Goal: Download file/media: Obtain a digital file from the website

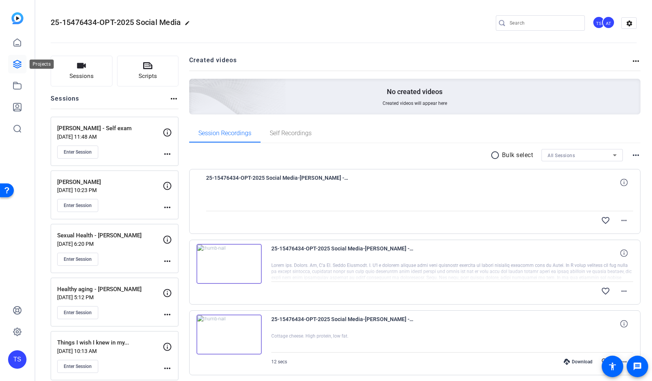
click at [22, 62] on link at bounding box center [17, 64] width 18 height 18
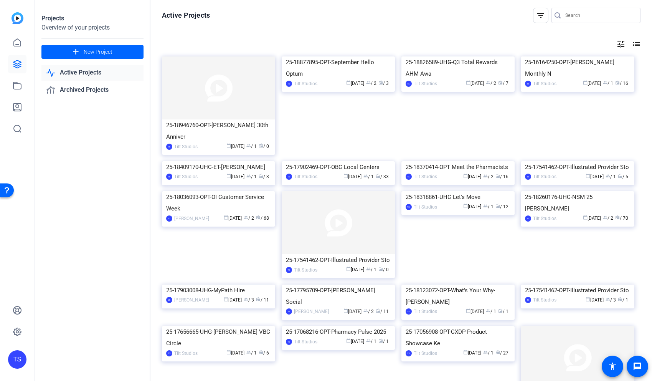
click at [578, 16] on input "Search" at bounding box center [599, 15] width 69 height 9
type input "radio advisory"
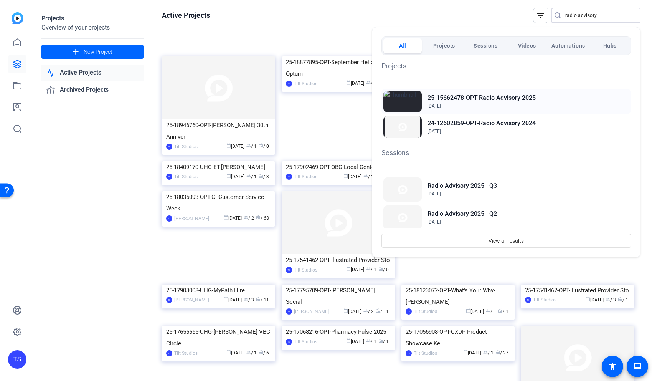
click at [457, 99] on h2 "25-15662478-OPT-Radio Advisory 2025" at bounding box center [481, 97] width 108 height 9
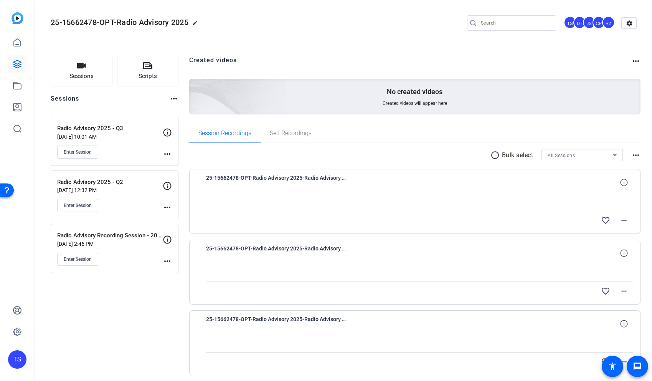
click at [135, 137] on p "[DATE] 10:01 AM" at bounding box center [110, 137] width 106 height 6
click at [137, 138] on p "[DATE] 10:01 AM" at bounding box center [110, 137] width 106 height 6
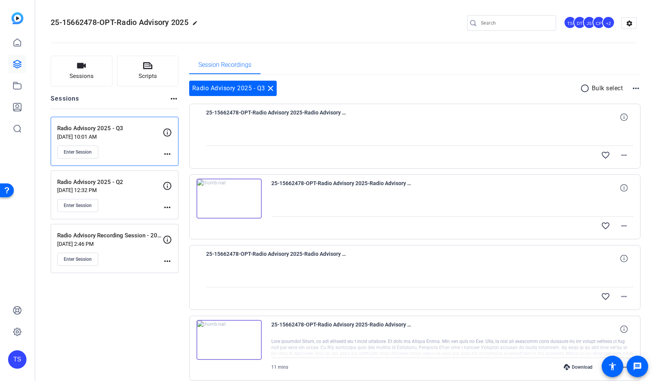
click at [228, 201] on img at bounding box center [228, 198] width 65 height 40
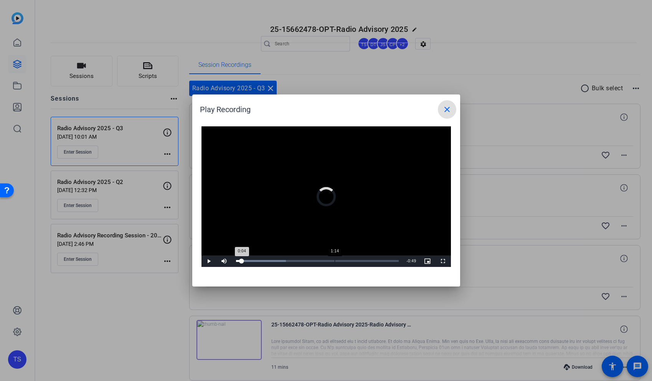
click at [334, 262] on div "Loaded : 30.81% 1:14 0:04" at bounding box center [317, 261] width 171 height 12
click at [348, 260] on div "Loaded : 96.18% 1:25 1:15" at bounding box center [317, 261] width 163 height 2
click at [368, 259] on div "Loaded : 96.18% 1:40 1:25" at bounding box center [317, 261] width 171 height 12
click at [449, 109] on mat-icon "close" at bounding box center [446, 109] width 9 height 9
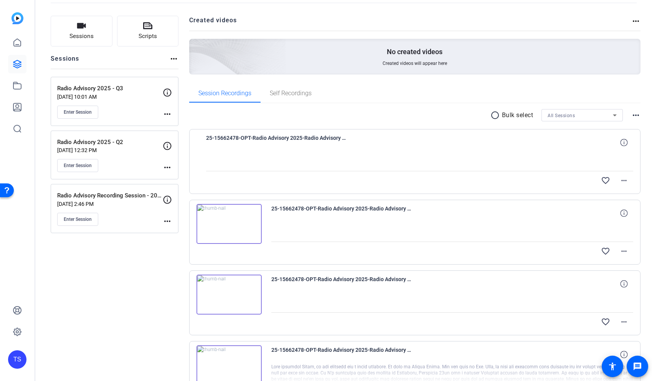
scroll to position [59, 0]
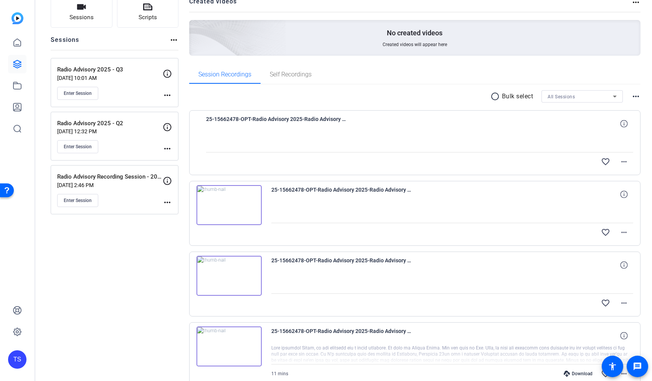
click at [228, 276] on img at bounding box center [228, 276] width 65 height 40
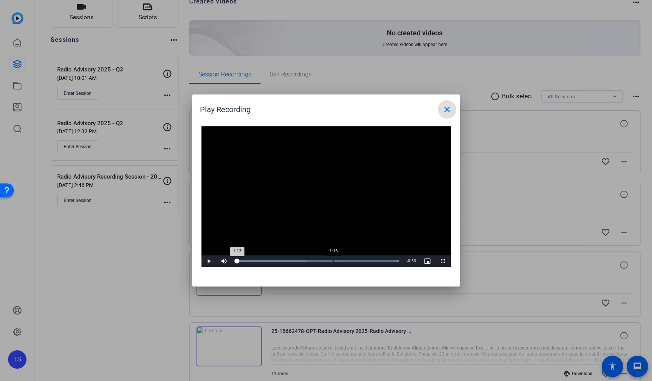
click at [333, 259] on div "Loaded : 100.00% 1:13 1:13" at bounding box center [317, 261] width 171 height 12
click at [372, 260] on div "Loaded : 100.00% 1:43 1:43" at bounding box center [317, 261] width 163 height 2
click at [387, 260] on div "Loaded : 100.00% 1:54 1:43" at bounding box center [317, 261] width 163 height 2
click at [446, 112] on mat-icon "close" at bounding box center [446, 109] width 9 height 9
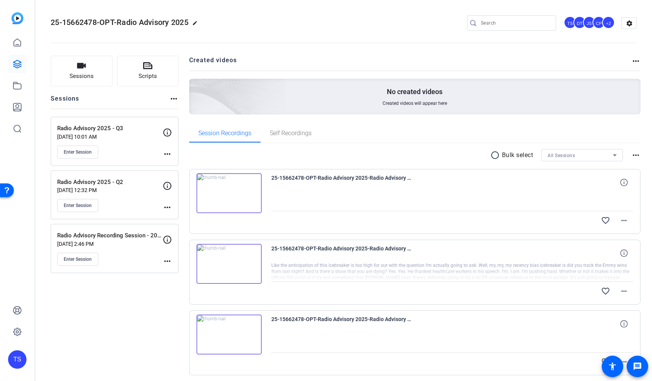
click at [229, 192] on img at bounding box center [228, 193] width 65 height 40
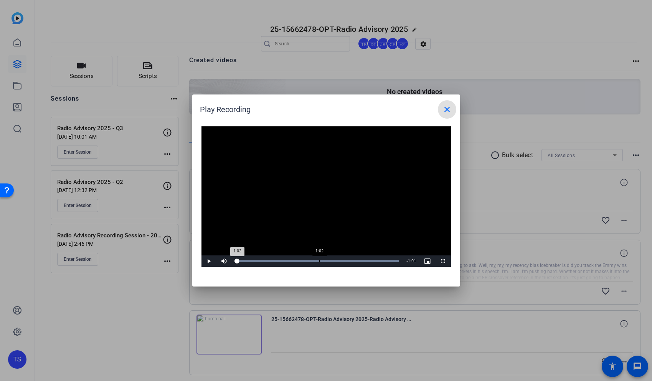
click at [319, 261] on div "1:02" at bounding box center [319, 261] width 0 height 2
click at [332, 261] on div "Loaded : 100.00% 1:12 1:03" at bounding box center [317, 261] width 163 height 2
click at [355, 261] on div "Loaded : 100.00% 1:15 1:12" at bounding box center [317, 261] width 163 height 2
click at [369, 258] on div "Loaded : 100.00% 1:40 1:30" at bounding box center [317, 261] width 171 height 12
click at [377, 257] on div "Loaded : 100.00% 1:45 1:45" at bounding box center [317, 261] width 171 height 12
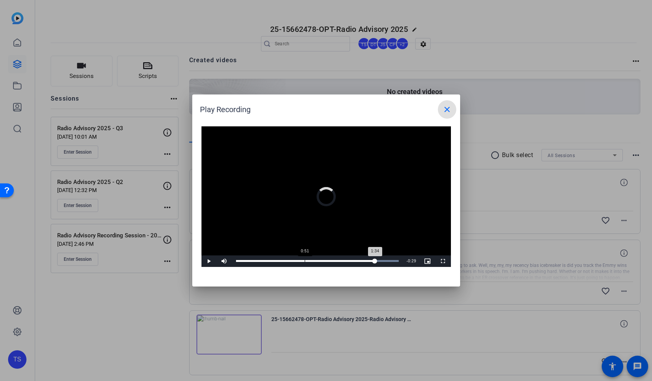
drag, startPoint x: 379, startPoint y: 257, endPoint x: 299, endPoint y: 257, distance: 79.8
click at [299, 257] on div "Loaded : 100.00% 0:51 1:34" at bounding box center [317, 261] width 171 height 12
click at [285, 261] on div "0:37" at bounding box center [261, 261] width 50 height 2
click at [276, 260] on div "Loaded : 100.00% 0:30 0:42" at bounding box center [317, 261] width 163 height 2
click at [269, 258] on div "Loaded : 100.00% 0:24 0:35" at bounding box center [317, 261] width 171 height 12
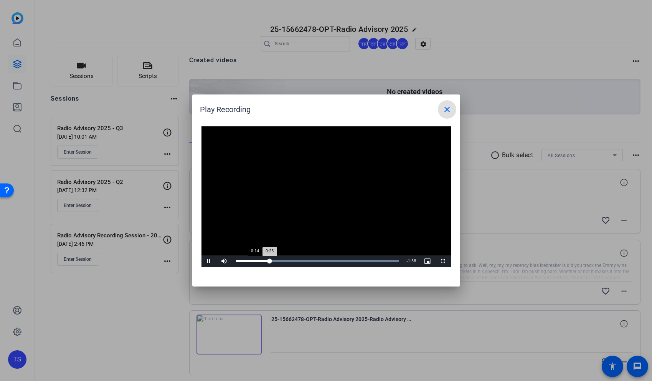
click at [254, 259] on div "Loaded : 100.00% 0:14 0:25" at bounding box center [317, 261] width 171 height 12
click at [284, 262] on div "Loaded : 100.00% 0:36 0:14" at bounding box center [317, 261] width 171 height 12
click at [300, 262] on div "Loaded : 100.00% 0:47 0:37" at bounding box center [317, 261] width 171 height 12
click at [310, 262] on div "Loaded : 100.00% 0:56 0:49" at bounding box center [317, 261] width 171 height 12
click at [315, 262] on div "Loaded : 100.00% 0:57 0:56" at bounding box center [317, 261] width 171 height 12
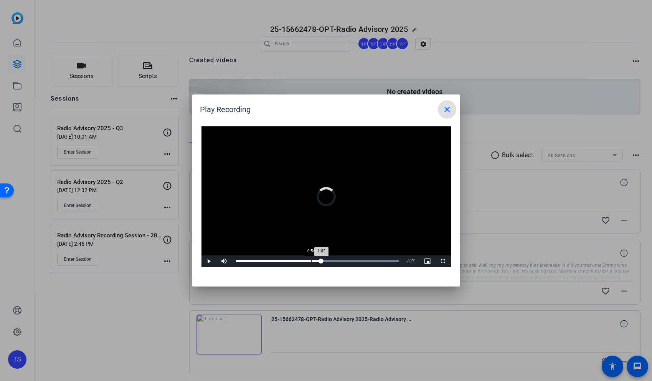
drag, startPoint x: 321, startPoint y: 262, endPoint x: 294, endPoint y: 262, distance: 26.9
click at [295, 262] on div "Loaded : 100.00% 0:56 1:02" at bounding box center [317, 261] width 171 height 12
click at [287, 262] on div "Loaded : 100.00% 0:38 0:38" at bounding box center [317, 261] width 171 height 12
click at [281, 261] on div "Loaded : 100.00% 0:34 0:34" at bounding box center [317, 261] width 163 height 2
click at [271, 261] on div "Loaded : 100.00% 0:26 0:26" at bounding box center [317, 261] width 163 height 2
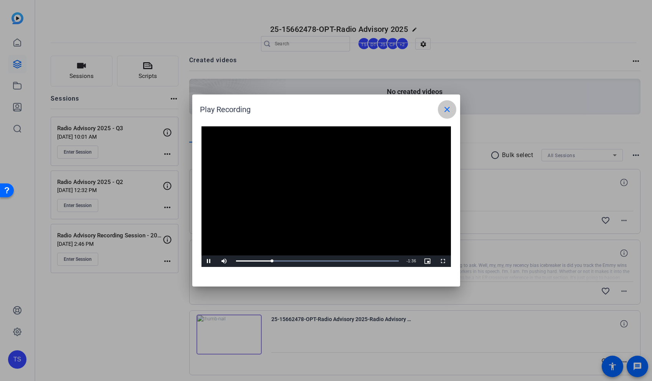
click at [448, 114] on mat-icon "close" at bounding box center [446, 109] width 9 height 9
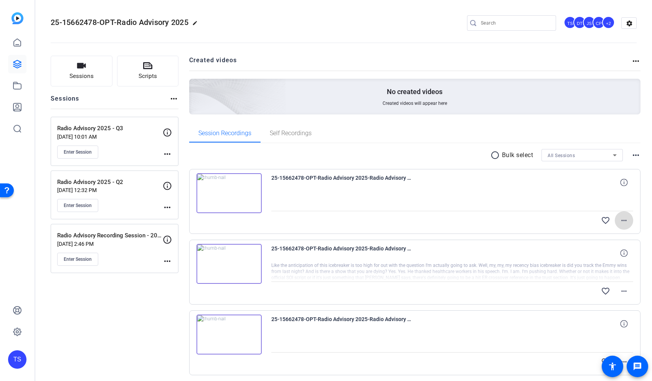
click at [620, 223] on mat-icon "more_horiz" at bounding box center [623, 220] width 9 height 9
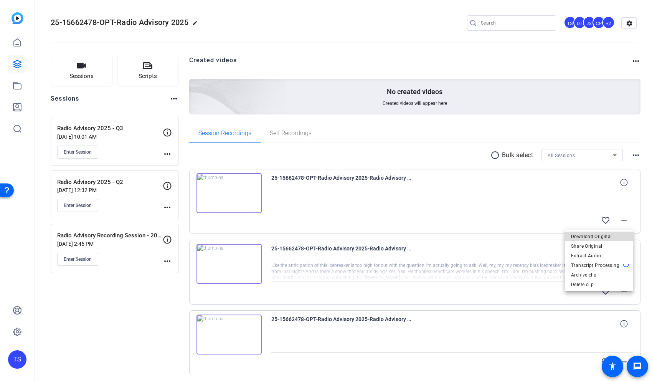
click at [592, 238] on span "Download Original" at bounding box center [599, 236] width 56 height 9
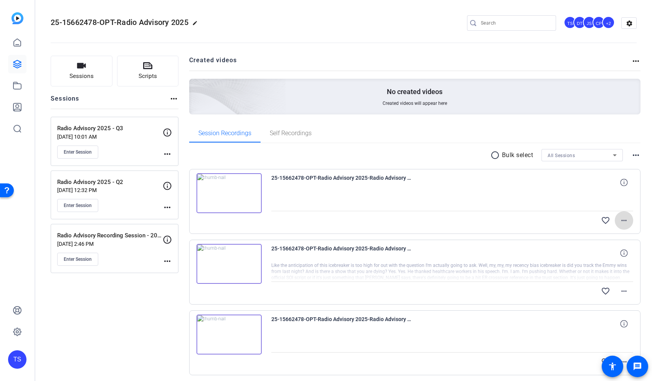
click at [624, 216] on mat-icon "more_horiz" at bounding box center [623, 220] width 9 height 9
click at [455, 72] on div at bounding box center [326, 190] width 652 height 381
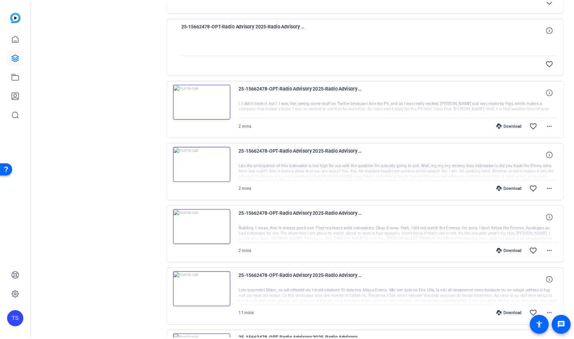
scroll to position [290, 0]
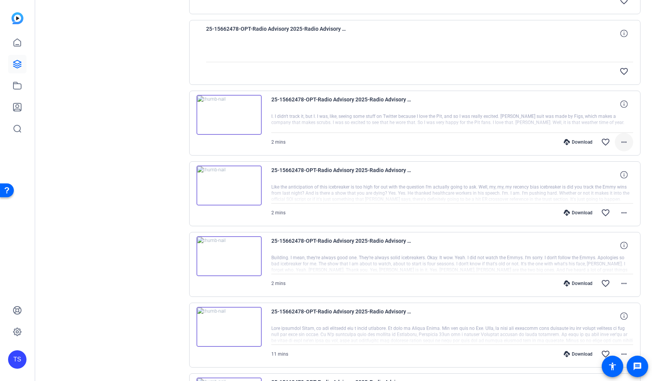
click at [620, 145] on mat-icon "more_horiz" at bounding box center [623, 141] width 9 height 9
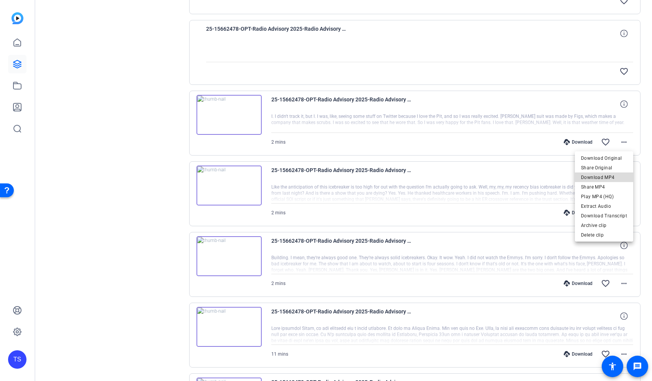
click at [610, 178] on span "Download MP4" at bounding box center [604, 177] width 46 height 9
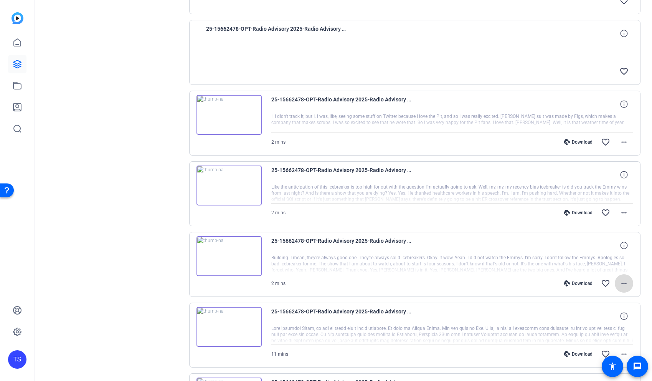
click at [624, 287] on mat-icon "more_horiz" at bounding box center [623, 283] width 9 height 9
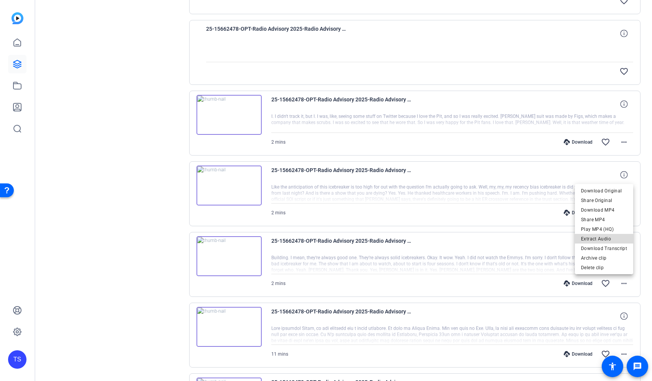
click at [611, 239] on span "Extract Audio" at bounding box center [604, 238] width 46 height 9
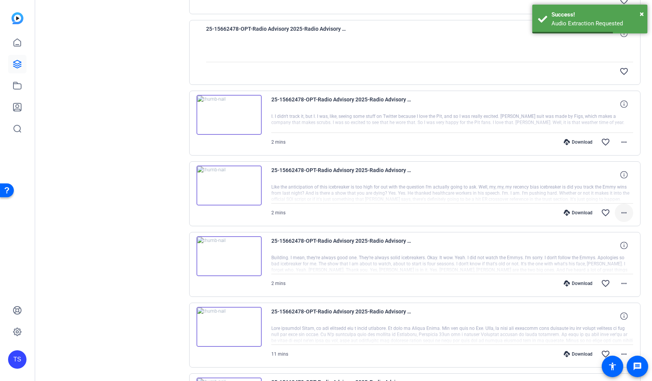
click at [626, 208] on mat-icon "more_horiz" at bounding box center [623, 212] width 9 height 9
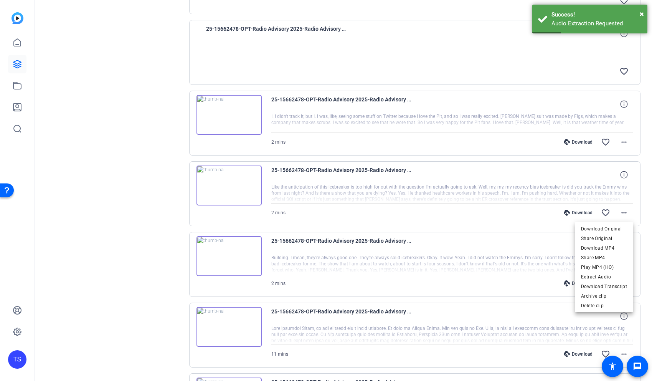
click at [506, 89] on div at bounding box center [326, 190] width 652 height 381
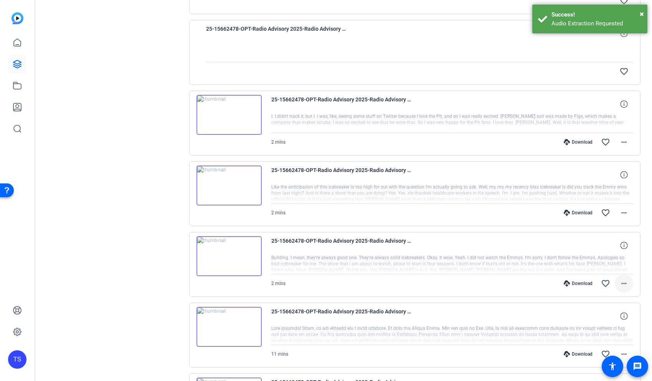
click at [622, 285] on mat-icon "more_horiz" at bounding box center [623, 283] width 9 height 9
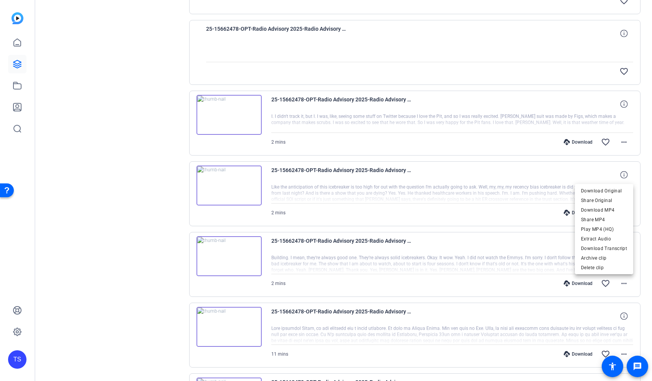
click at [525, 229] on div at bounding box center [326, 190] width 652 height 381
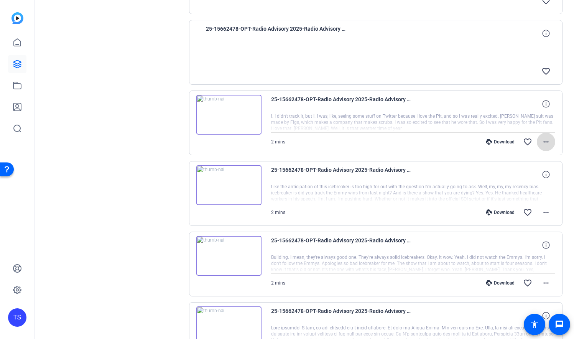
click at [549, 140] on mat-icon "more_horiz" at bounding box center [546, 141] width 9 height 9
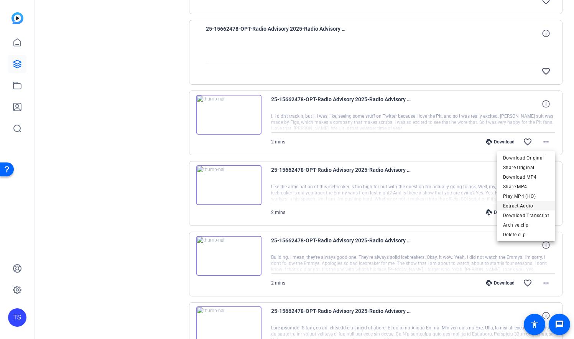
click at [521, 206] on span "Extract Audio" at bounding box center [526, 205] width 46 height 9
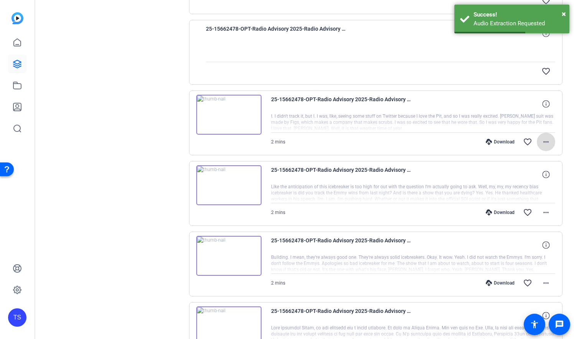
click at [548, 144] on mat-icon "more_horiz" at bounding box center [546, 141] width 9 height 9
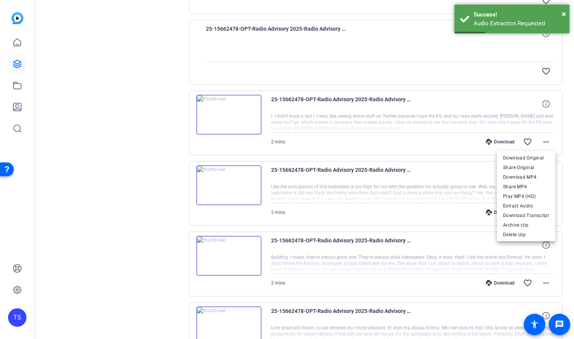
click at [548, 144] on div at bounding box center [287, 169] width 574 height 339
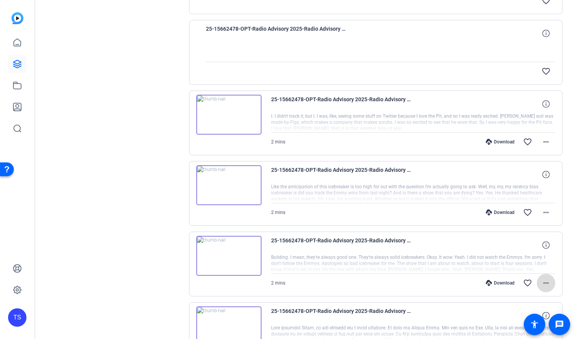
click at [550, 281] on mat-icon "more_horiz" at bounding box center [546, 283] width 9 height 9
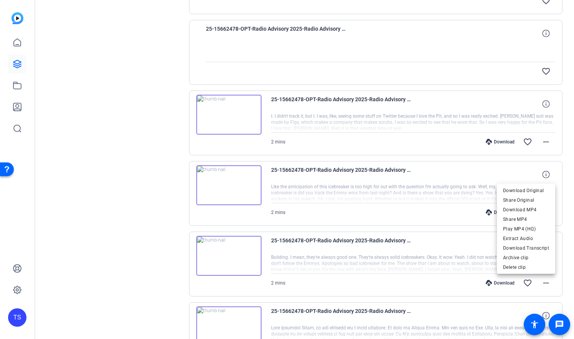
click at [550, 281] on div at bounding box center [287, 169] width 574 height 339
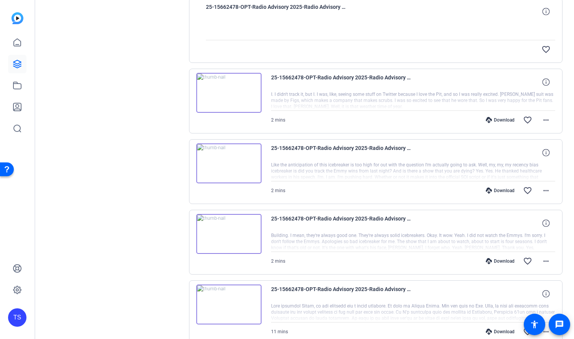
scroll to position [330, 0]
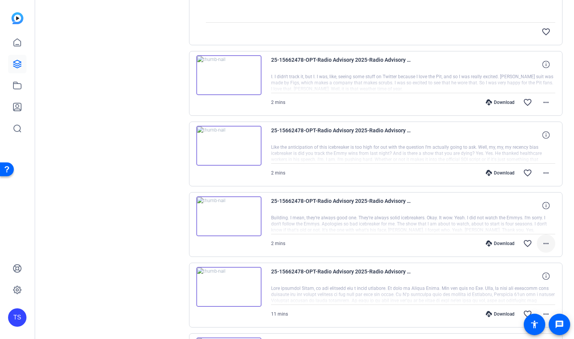
click at [547, 241] on mat-icon "more_horiz" at bounding box center [546, 243] width 9 height 9
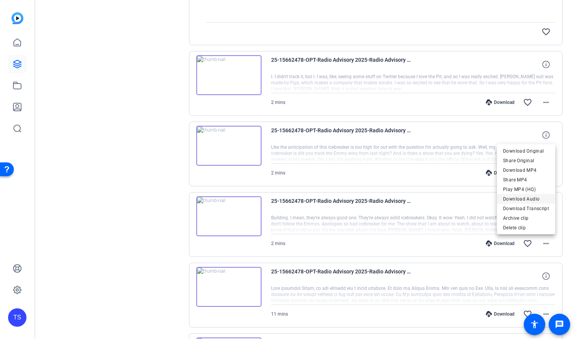
click at [535, 197] on span "Download Audio" at bounding box center [526, 199] width 46 height 9
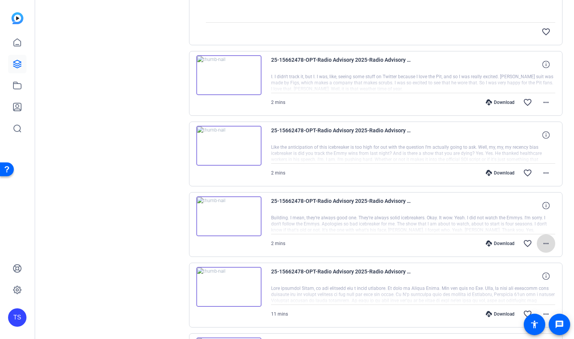
click at [547, 242] on mat-icon "more_horiz" at bounding box center [546, 243] width 9 height 9
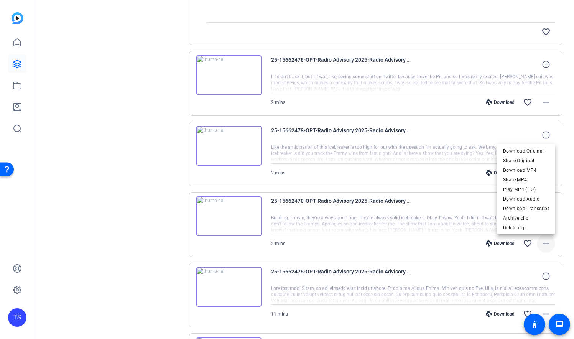
click at [547, 242] on div at bounding box center [287, 169] width 574 height 339
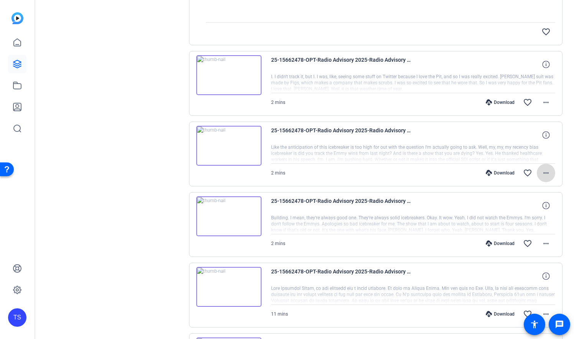
click at [551, 176] on span at bounding box center [546, 173] width 18 height 18
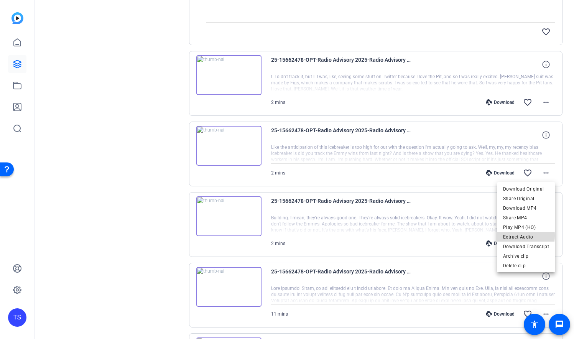
click at [526, 236] on span "Extract Audio" at bounding box center [526, 237] width 46 height 9
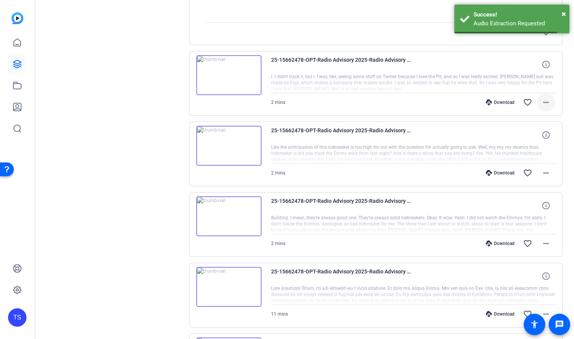
click at [546, 105] on mat-icon "more_horiz" at bounding box center [546, 102] width 9 height 9
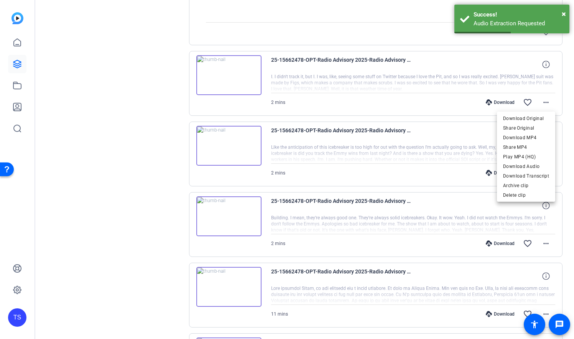
click at [545, 102] on div at bounding box center [287, 169] width 574 height 339
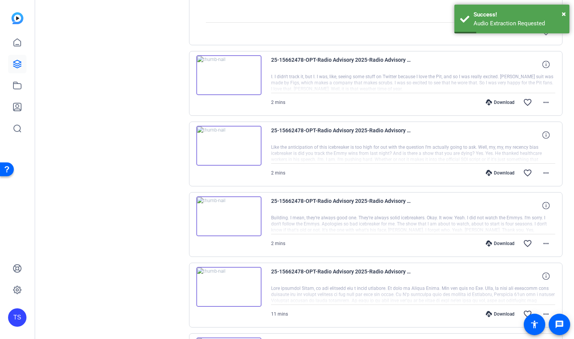
click at [364, 50] on div "25-15662478-OPT-Radio Advisory 2025-Radio Advisory 2025 - Q3-Nick Hula-2025-09-…" at bounding box center [376, 189] width 374 height 700
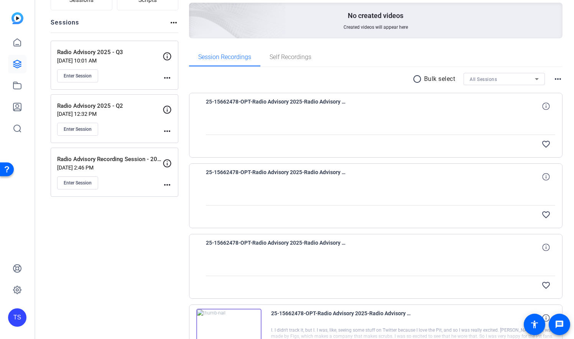
scroll to position [99, 0]
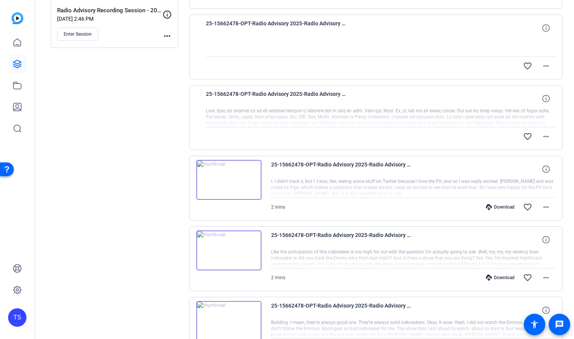
scroll to position [233, 0]
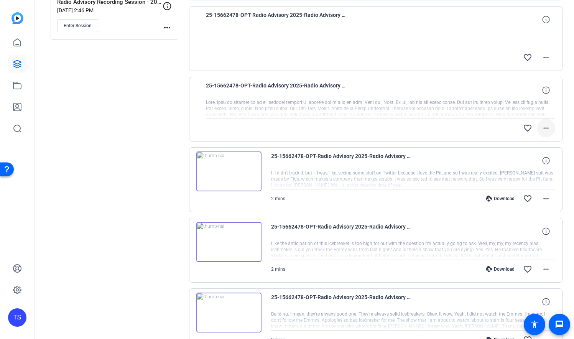
click at [548, 130] on mat-icon "more_horiz" at bounding box center [546, 128] width 9 height 9
click at [528, 162] on span "Extract Audio" at bounding box center [526, 163] width 46 height 9
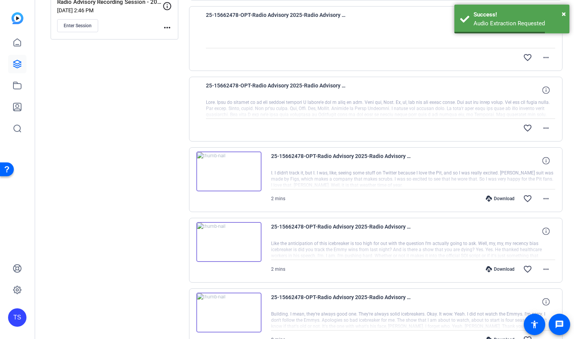
click at [567, 139] on div "Sessions Scripts Sessions more_horiz Radio Advisory 2025 - Q3 [DATE] 10:01 AM E…" at bounding box center [304, 248] width 539 height 871
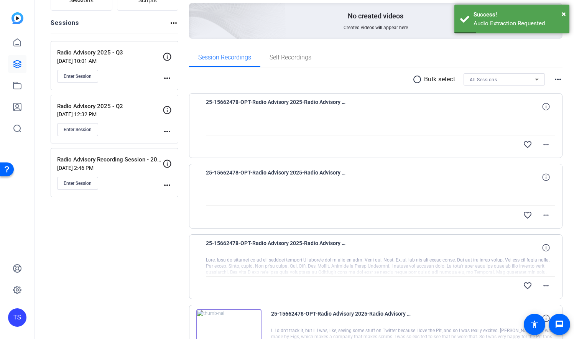
scroll to position [74, 0]
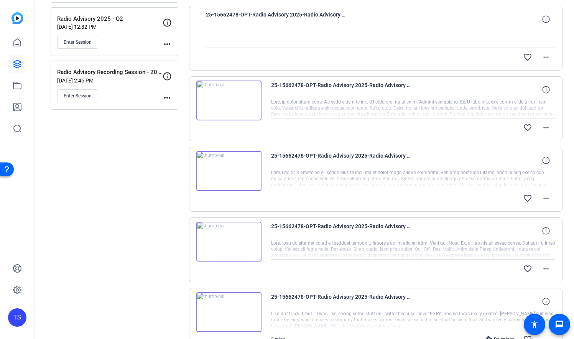
scroll to position [164, 0]
click at [543, 266] on mat-icon "more_horiz" at bounding box center [546, 268] width 9 height 9
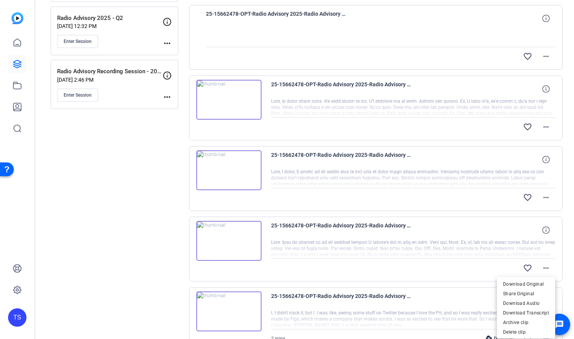
click at [544, 57] on div at bounding box center [287, 169] width 574 height 339
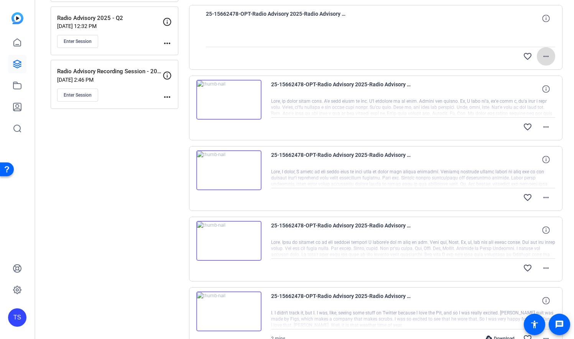
click at [544, 57] on mat-icon "more_horiz" at bounding box center [546, 56] width 9 height 9
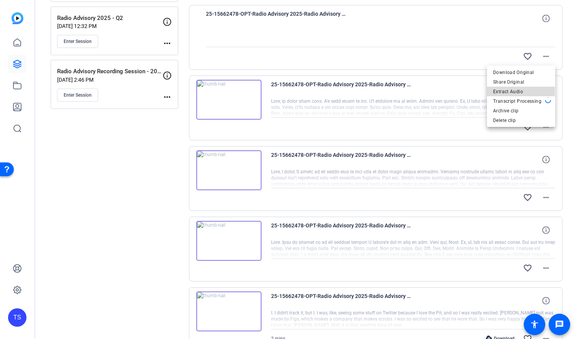
click at [513, 92] on span "Extract Audio" at bounding box center [521, 91] width 56 height 9
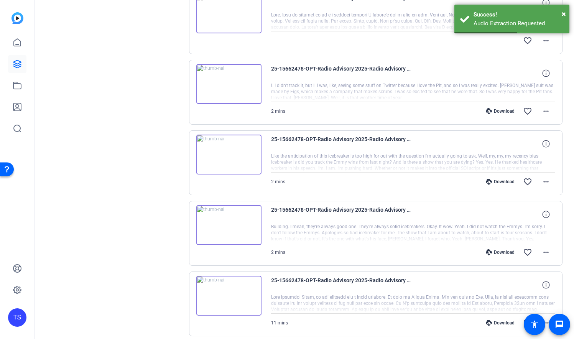
scroll to position [396, 0]
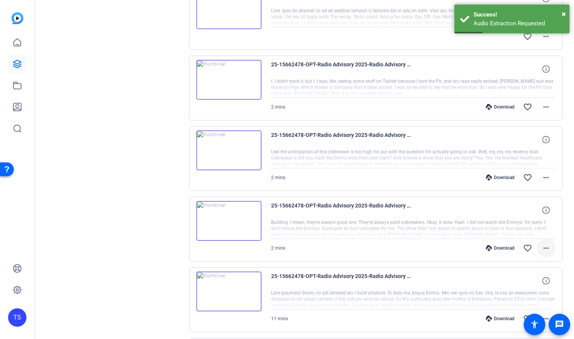
click at [546, 248] on mat-icon "more_horiz" at bounding box center [546, 248] width 9 height 9
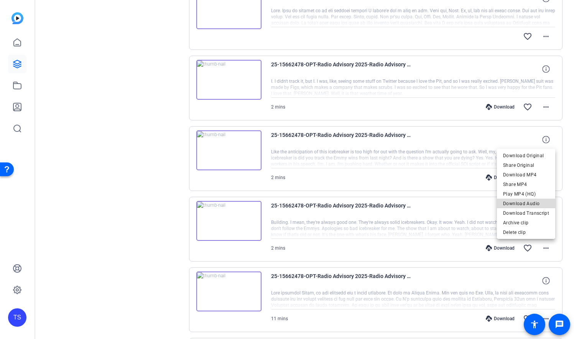
click at [538, 203] on span "Download Audio" at bounding box center [526, 203] width 46 height 9
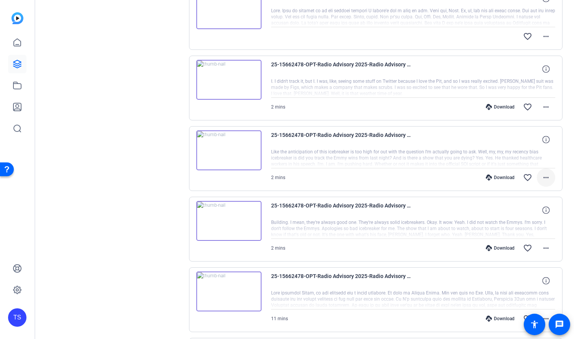
click at [549, 175] on mat-icon "more_horiz" at bounding box center [546, 177] width 9 height 9
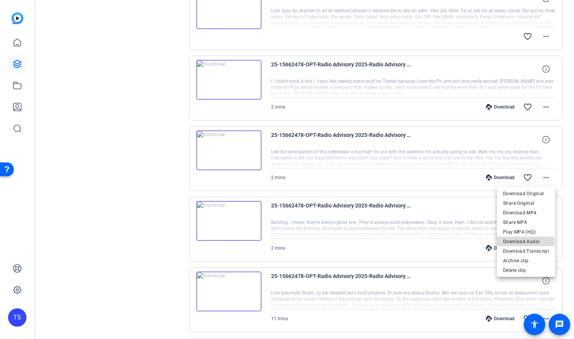
click at [527, 241] on span "Download Audio" at bounding box center [526, 241] width 46 height 9
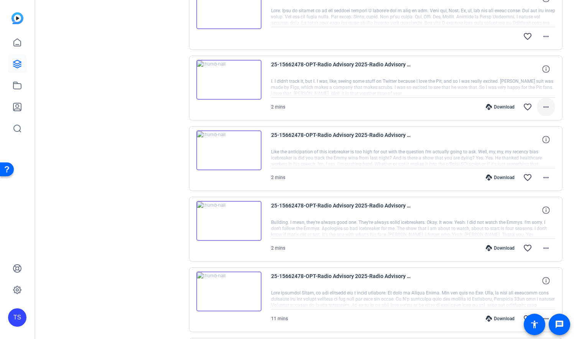
click at [549, 108] on mat-icon "more_horiz" at bounding box center [546, 106] width 9 height 9
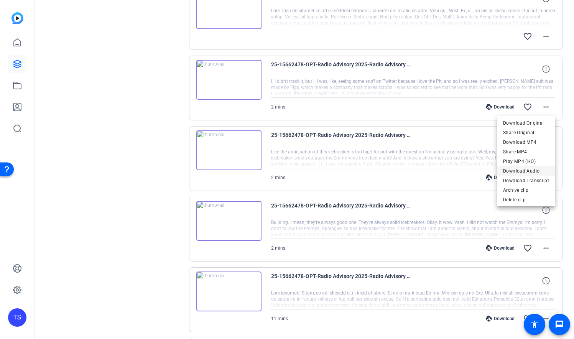
click at [533, 172] on span "Download Audio" at bounding box center [526, 171] width 46 height 9
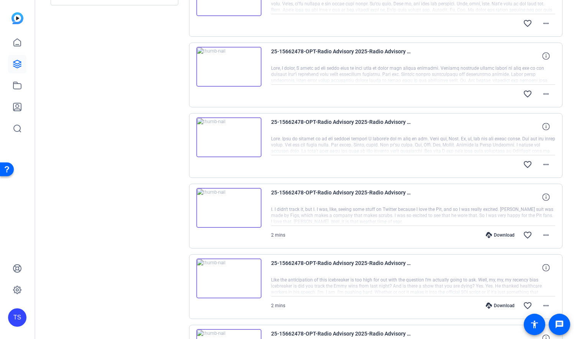
scroll to position [269, 0]
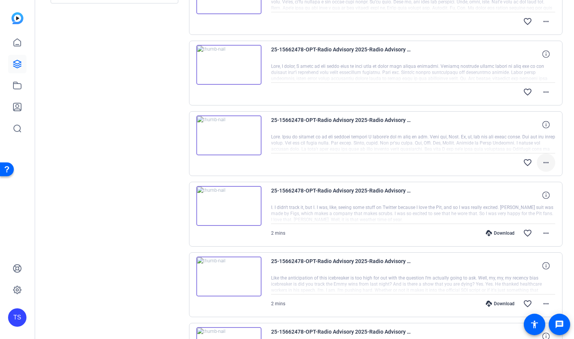
click at [551, 164] on span at bounding box center [546, 162] width 18 height 18
click at [538, 197] on span "Download Audio" at bounding box center [526, 197] width 46 height 9
click at [546, 161] on mat-icon "more_horiz" at bounding box center [546, 162] width 9 height 9
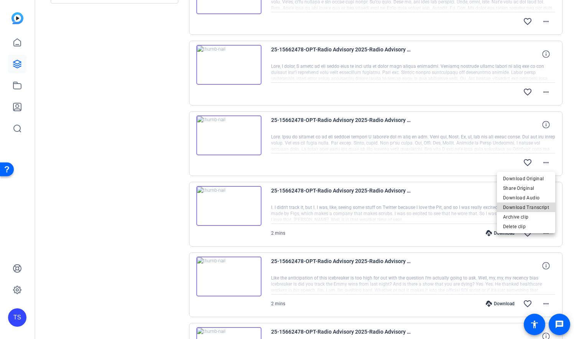
click at [536, 209] on span "Download Transcript" at bounding box center [526, 207] width 46 height 9
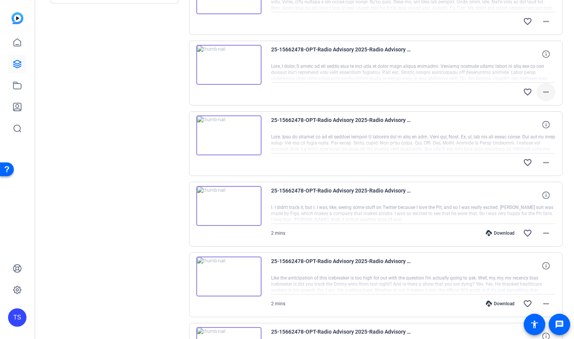
click at [549, 92] on mat-icon "more_horiz" at bounding box center [546, 91] width 9 height 9
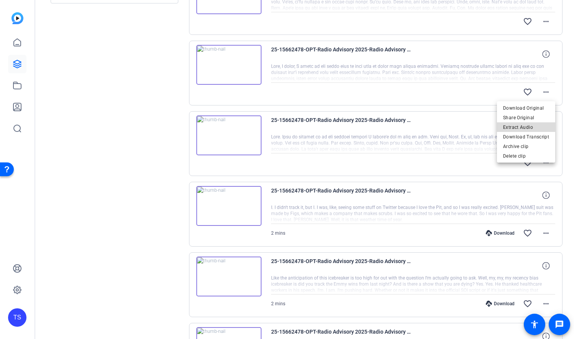
click at [535, 129] on span "Extract Audio" at bounding box center [526, 127] width 46 height 9
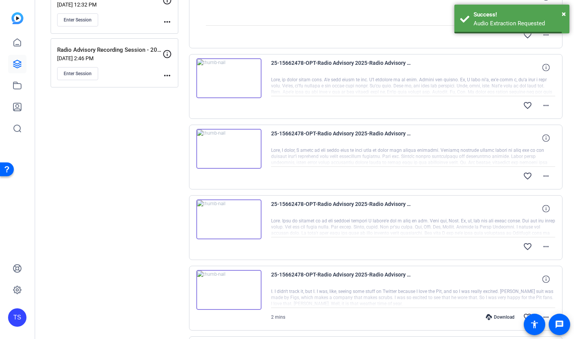
scroll to position [180, 0]
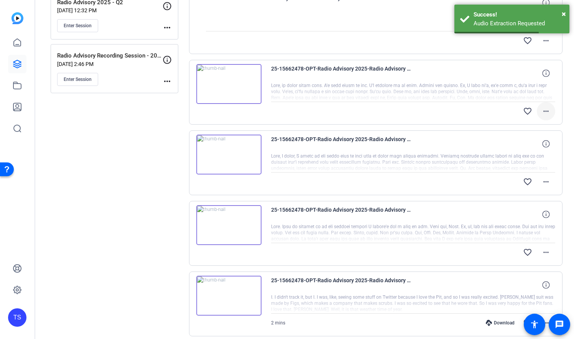
click at [549, 112] on mat-icon "more_horiz" at bounding box center [546, 111] width 9 height 9
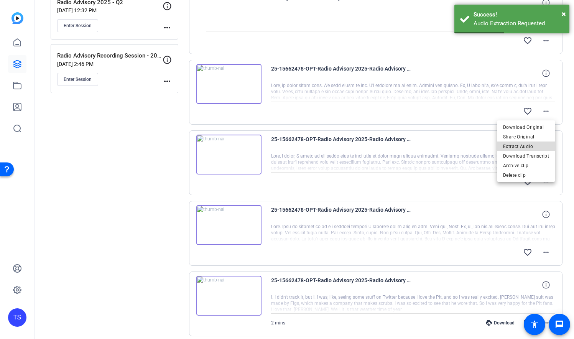
click at [531, 145] on span "Extract Audio" at bounding box center [526, 146] width 46 height 9
click at [548, 183] on mat-icon "more_horiz" at bounding box center [546, 181] width 9 height 9
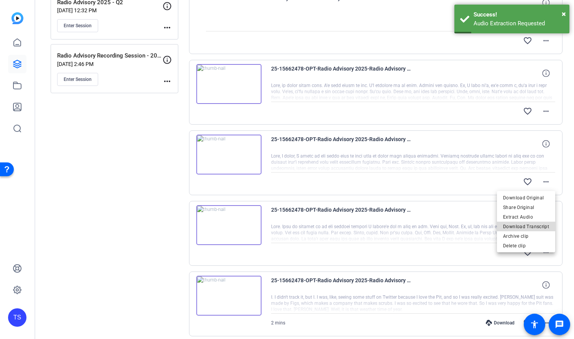
click at [535, 228] on span "Download Transcript" at bounding box center [526, 226] width 46 height 9
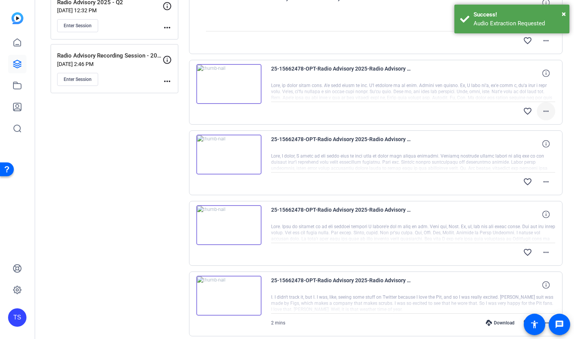
click at [548, 116] on mat-icon "more_horiz" at bounding box center [546, 111] width 9 height 9
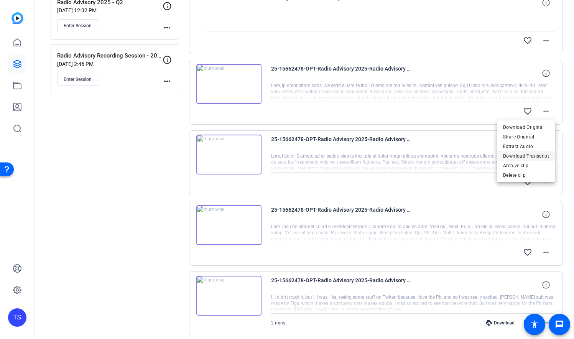
click at [539, 154] on span "Download Transcript" at bounding box center [526, 156] width 46 height 9
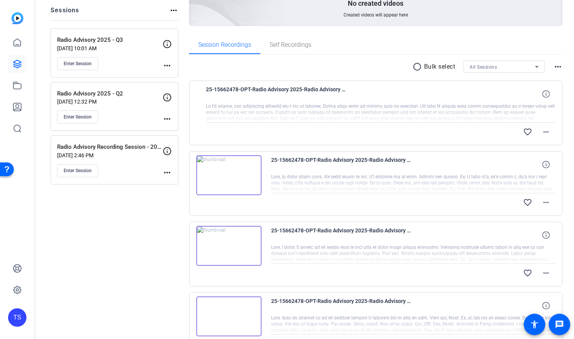
scroll to position [79, 0]
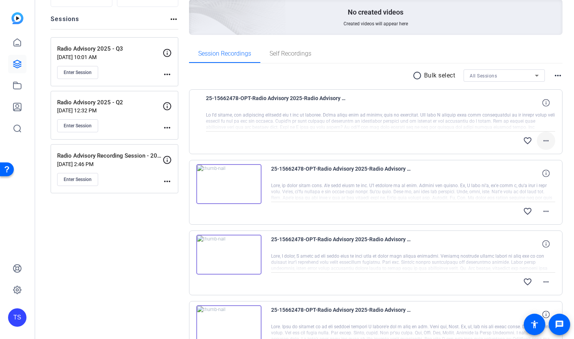
click at [545, 144] on mat-icon "more_horiz" at bounding box center [546, 140] width 9 height 9
click at [532, 175] on span "Download Audio" at bounding box center [526, 176] width 46 height 9
click at [548, 143] on mat-icon "more_horiz" at bounding box center [546, 140] width 9 height 9
click at [537, 183] on span "Download Transcript" at bounding box center [526, 185] width 46 height 9
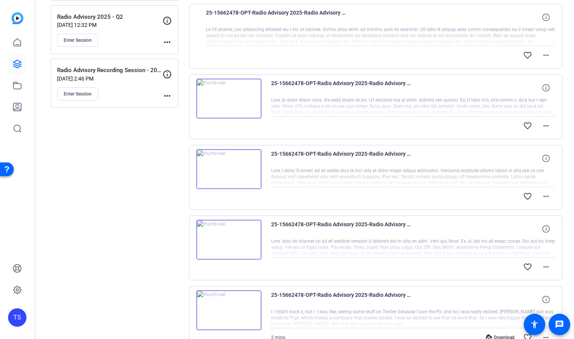
scroll to position [167, 0]
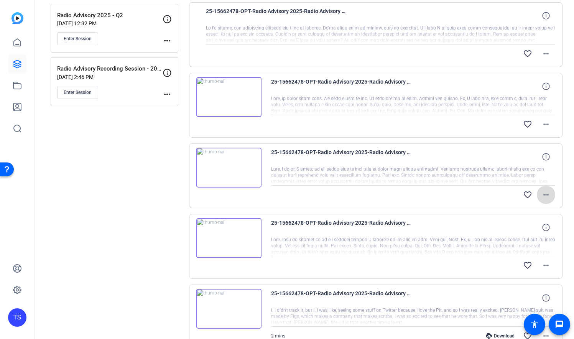
click at [548, 197] on mat-icon "more_horiz" at bounding box center [546, 194] width 9 height 9
click at [548, 124] on div at bounding box center [287, 169] width 574 height 339
click at [546, 123] on mat-icon "more_horiz" at bounding box center [546, 124] width 9 height 9
click at [191, 147] on div at bounding box center [287, 169] width 574 height 339
click at [178, 150] on div "Sessions Scripts Sessions more_horiz Radio Advisory 2025 - Q3 Jul 01, 2025 @ 10…" at bounding box center [115, 315] width 128 height 852
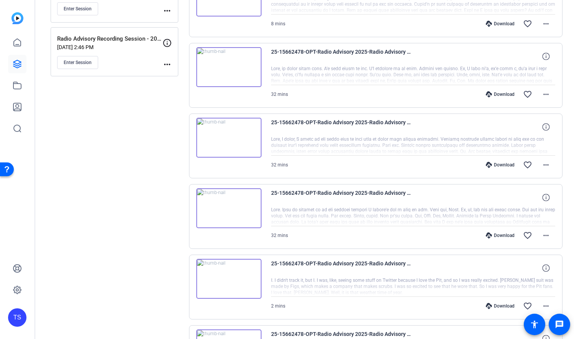
scroll to position [214, 0]
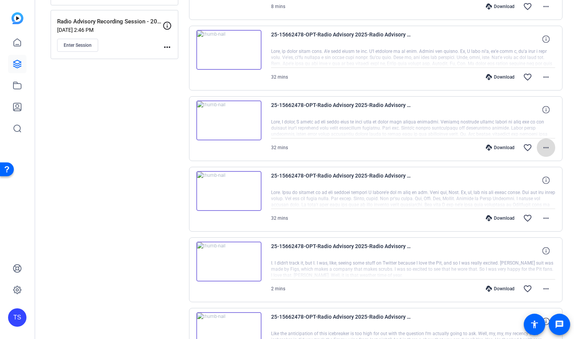
click at [546, 149] on mat-icon "more_horiz" at bounding box center [546, 147] width 9 height 9
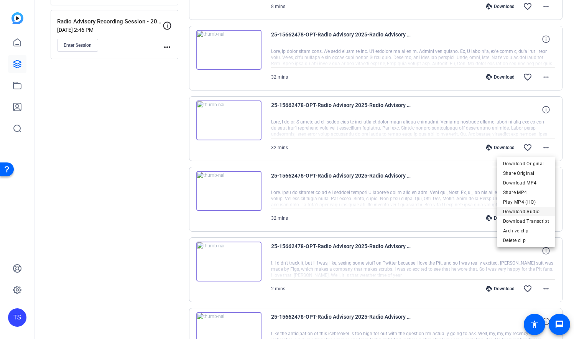
click at [534, 213] on span "Download Audio" at bounding box center [526, 211] width 46 height 9
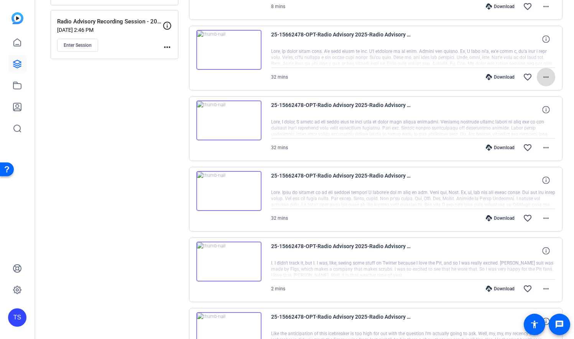
click at [551, 77] on span at bounding box center [546, 77] width 18 height 18
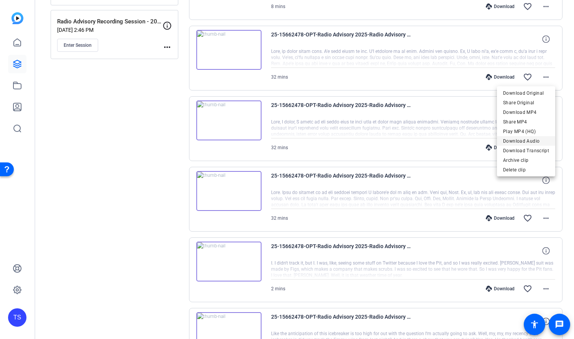
click at [530, 140] on span "Download Audio" at bounding box center [526, 141] width 46 height 9
